Goal: Task Accomplishment & Management: Use online tool/utility

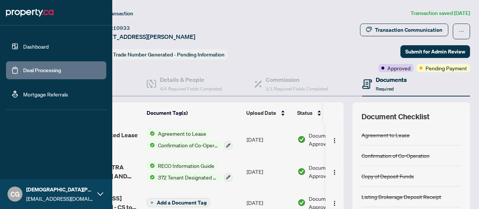
click at [36, 67] on link "Deal Processing" at bounding box center [42, 70] width 38 height 7
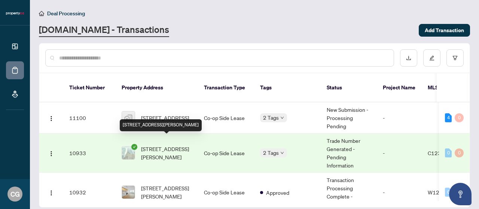
click at [154, 145] on span "[STREET_ADDRESS][PERSON_NAME]" at bounding box center [166, 153] width 51 height 16
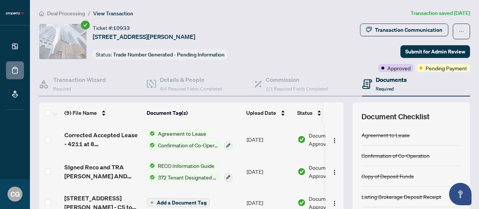
drag, startPoint x: 224, startPoint y: 33, endPoint x: 93, endPoint y: 40, distance: 131.5
click at [93, 40] on div "Ticket #: 10933 [STREET_ADDRESS][PERSON_NAME] Status: Trade Number Generated - …" at bounding box center [165, 42] width 253 height 36
click at [110, 36] on span "[STREET_ADDRESS][PERSON_NAME]" at bounding box center [144, 36] width 102 height 9
drag, startPoint x: 135, startPoint y: 25, endPoint x: 93, endPoint y: 30, distance: 42.9
click at [93, 30] on div "Ticket #: 10933 [STREET_ADDRESS][PERSON_NAME]" at bounding box center [144, 33] width 102 height 18
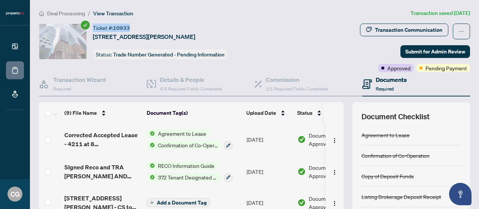
copy div "Ticket #: 10933"
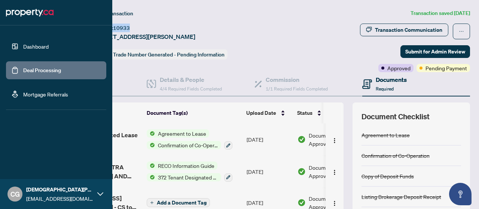
click at [39, 74] on link "Deal Processing" at bounding box center [42, 70] width 38 height 7
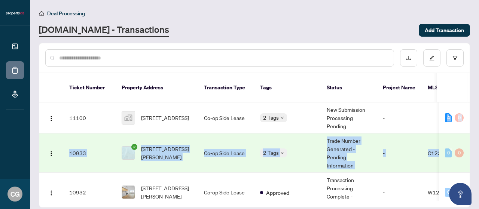
drag, startPoint x: 469, startPoint y: 108, endPoint x: 472, endPoint y: 125, distance: 17.0
click at [473, 128] on main "Deal Processing [DOMAIN_NAME] - Transactions Add Transaction Ticket Number Prop…" at bounding box center [254, 104] width 449 height 209
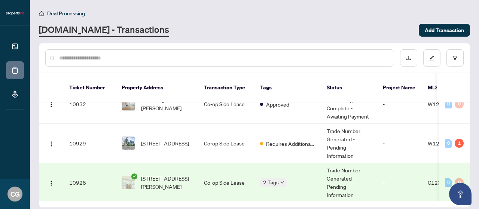
scroll to position [85, 0]
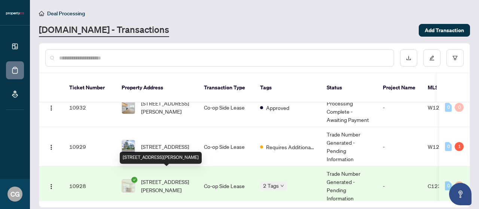
click at [190, 178] on span "[STREET_ADDRESS][PERSON_NAME]" at bounding box center [166, 186] width 51 height 16
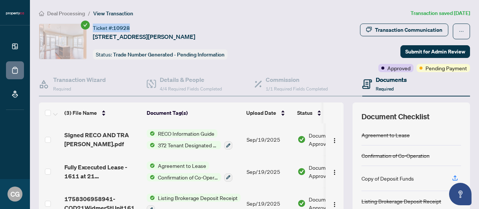
drag, startPoint x: 134, startPoint y: 25, endPoint x: 93, endPoint y: 24, distance: 41.2
click at [93, 24] on div "Ticket #: 10928 [STREET_ADDRESS][PERSON_NAME]" at bounding box center [144, 33] width 102 height 18
copy div "Ticket #: 10928"
